Goal: Information Seeking & Learning: Understand process/instructions

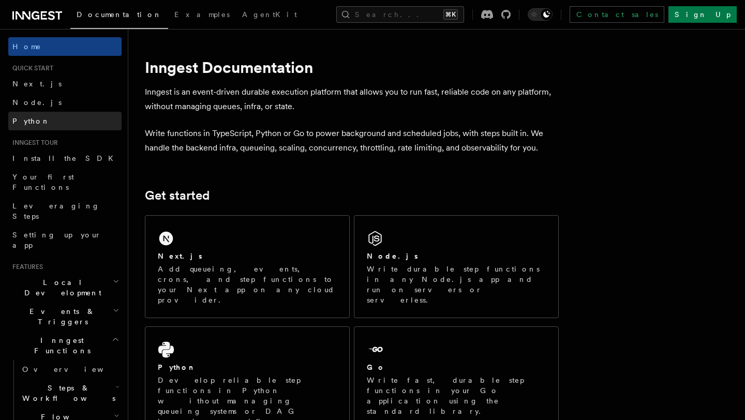
click at [39, 122] on link "Python" at bounding box center [64, 121] width 113 height 19
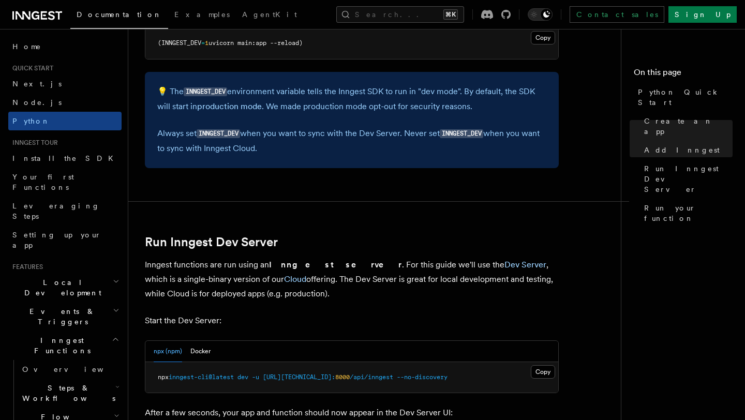
scroll to position [1121, 0]
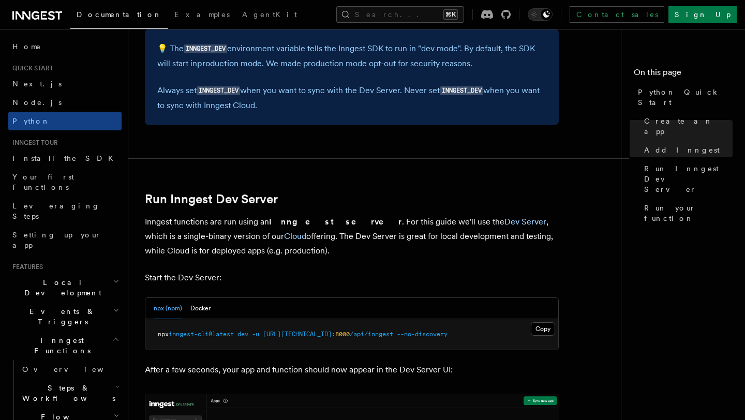
click at [61, 277] on span "Local Development" at bounding box center [60, 287] width 104 height 21
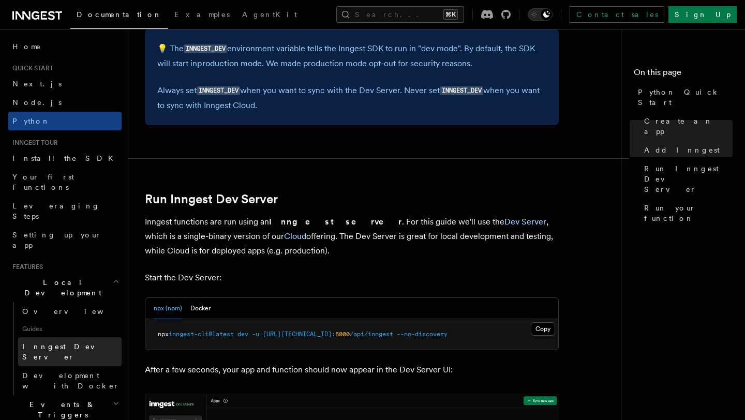
click at [61, 342] on span "Inngest Dev Server" at bounding box center [66, 351] width 88 height 19
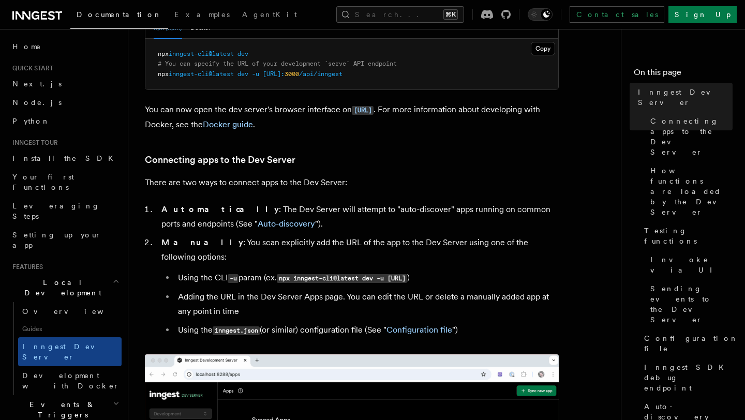
scroll to position [516, 0]
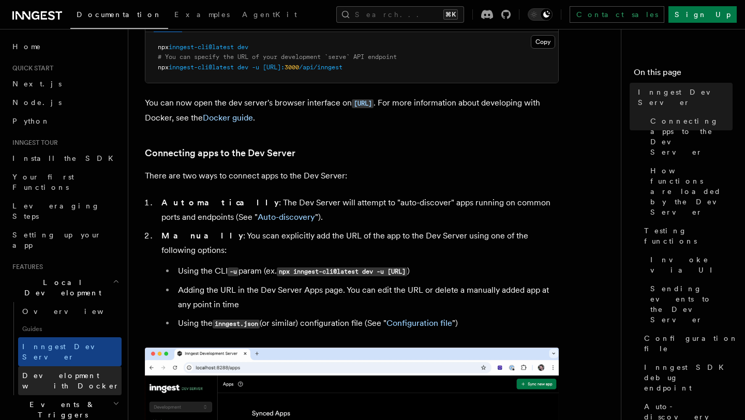
click at [86, 371] on span "Development with Docker" at bounding box center [70, 380] width 97 height 19
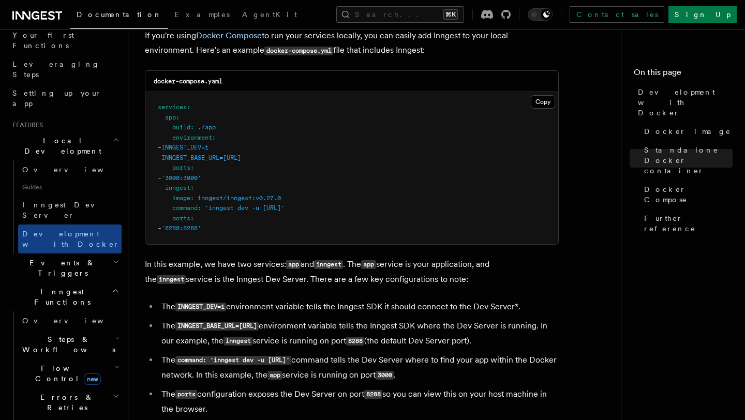
scroll to position [152, 0]
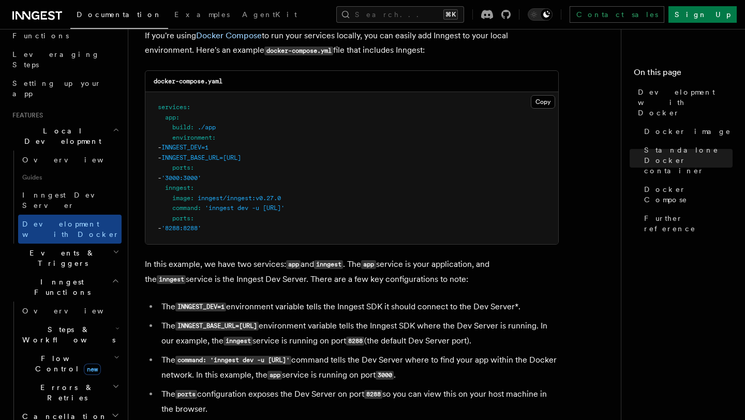
click at [115, 248] on icon "button" at bounding box center [116, 252] width 7 height 8
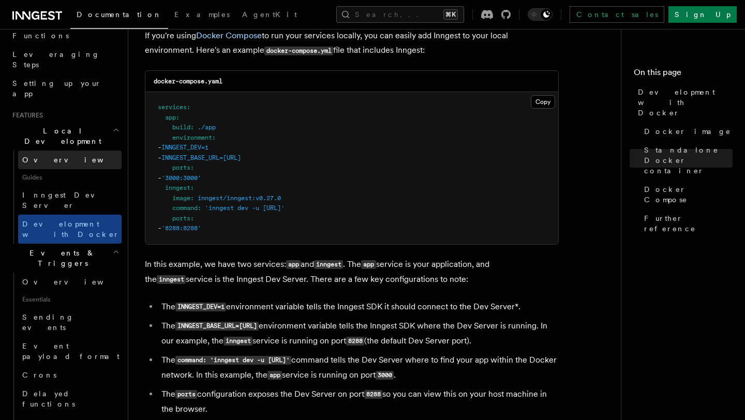
click at [40, 156] on span "Overview" at bounding box center [75, 160] width 107 height 8
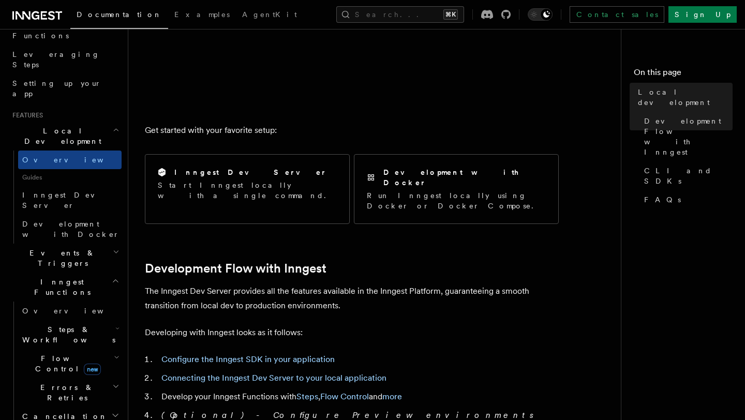
scroll to position [384, 0]
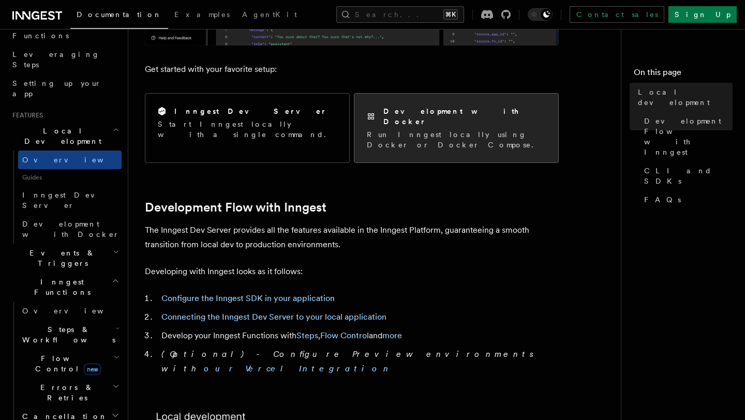
click at [447, 133] on div "Development with Docker Run Inngest locally using Docker or Docker Compose." at bounding box center [456, 128] width 204 height 69
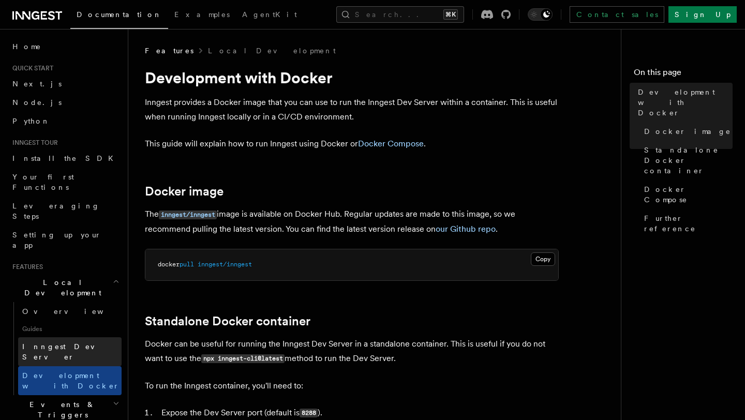
click at [85, 337] on link "Inngest Dev Server" at bounding box center [69, 351] width 103 height 29
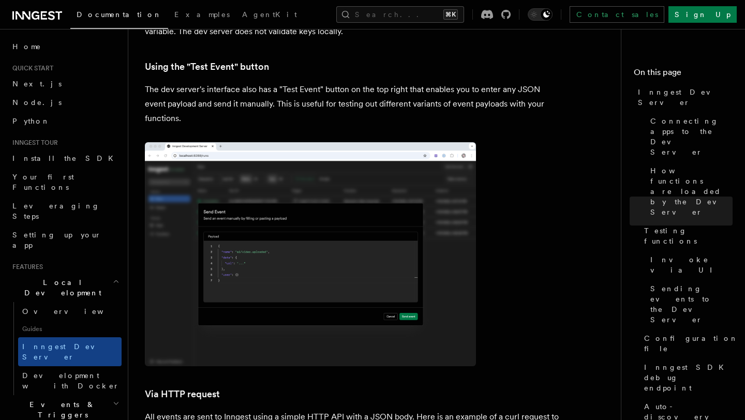
scroll to position [1875, 0]
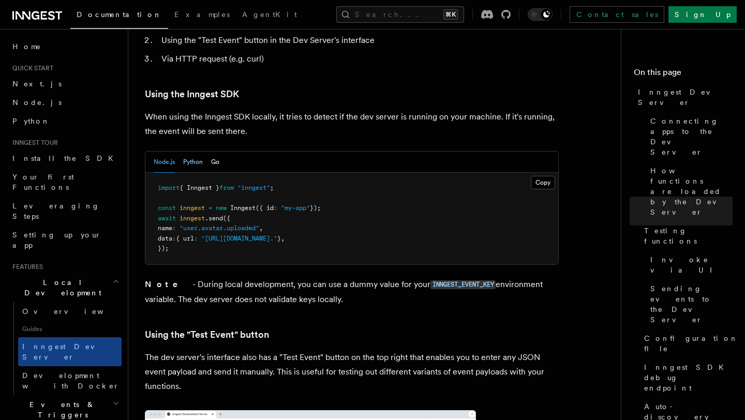
click at [194, 152] on button "Python" at bounding box center [193, 162] width 20 height 21
click at [217, 152] on button "Go" at bounding box center [215, 162] width 8 height 21
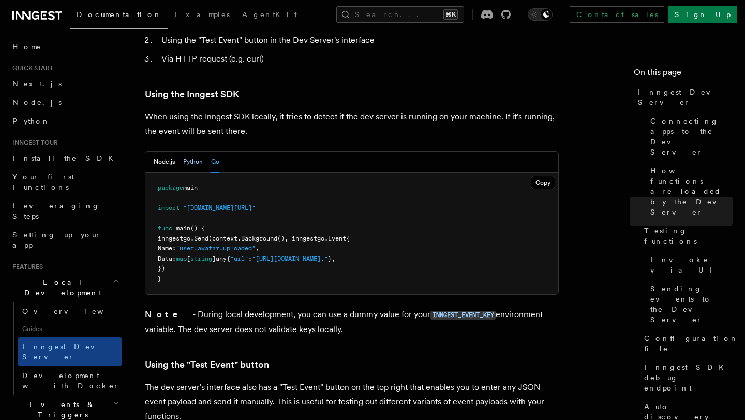
click at [192, 152] on button "Python" at bounding box center [193, 162] width 20 height 21
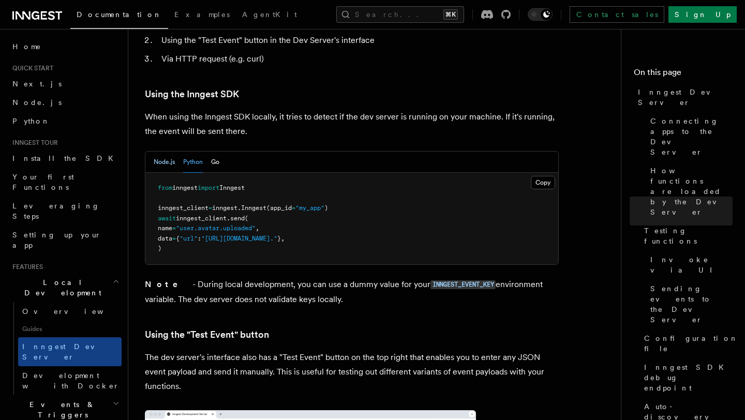
click at [167, 152] on button "Node.js" at bounding box center [164, 162] width 21 height 21
click at [200, 152] on button "Python" at bounding box center [193, 162] width 20 height 21
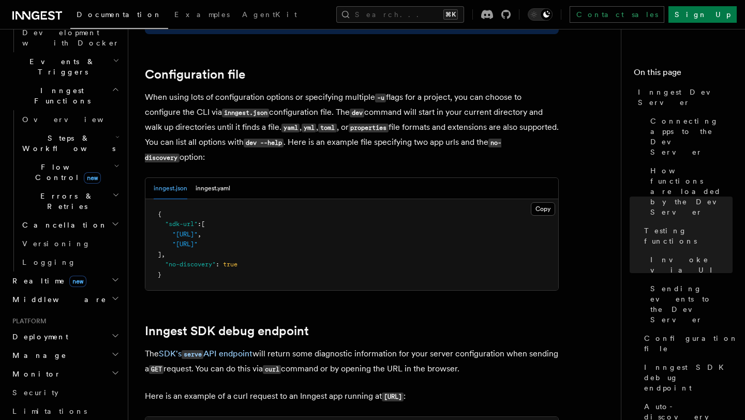
scroll to position [346, 0]
